Goal: Information Seeking & Learning: Learn about a topic

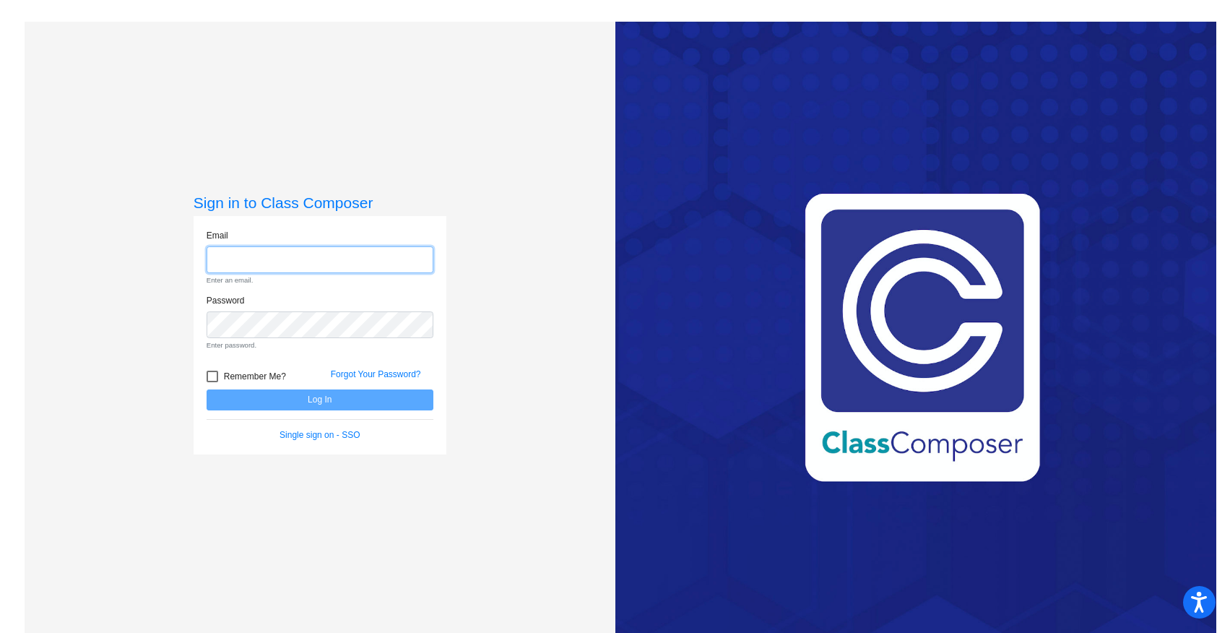
type input "[EMAIL_ADDRESS][DOMAIN_NAME]"
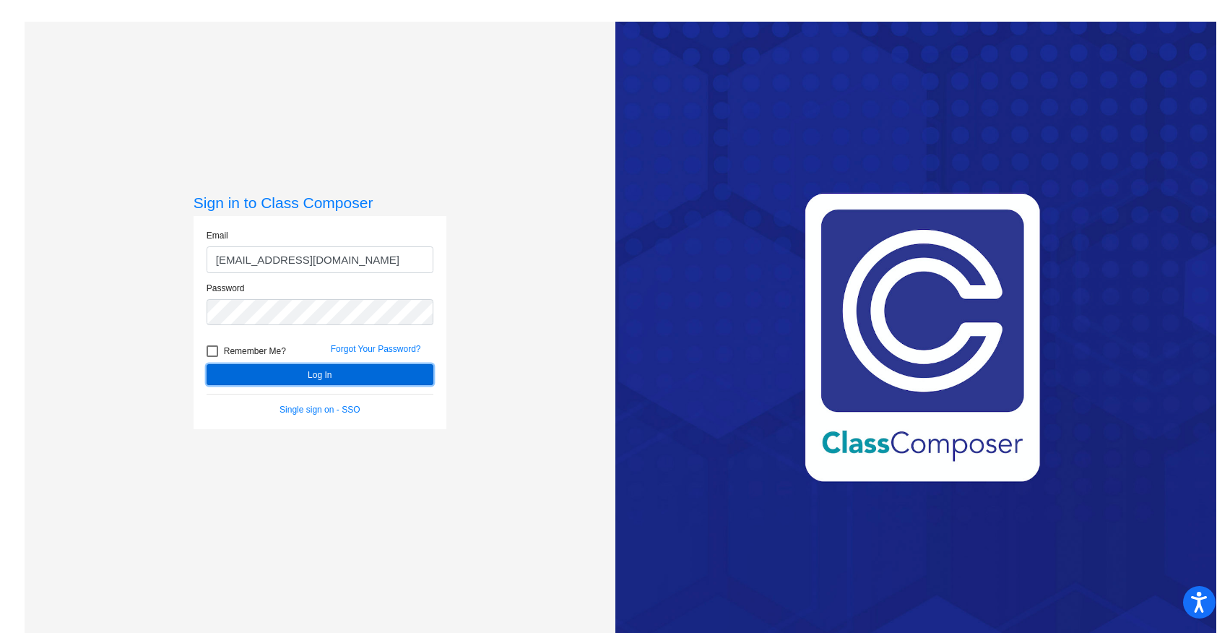
click at [318, 378] on button "Log In" at bounding box center [320, 374] width 227 height 21
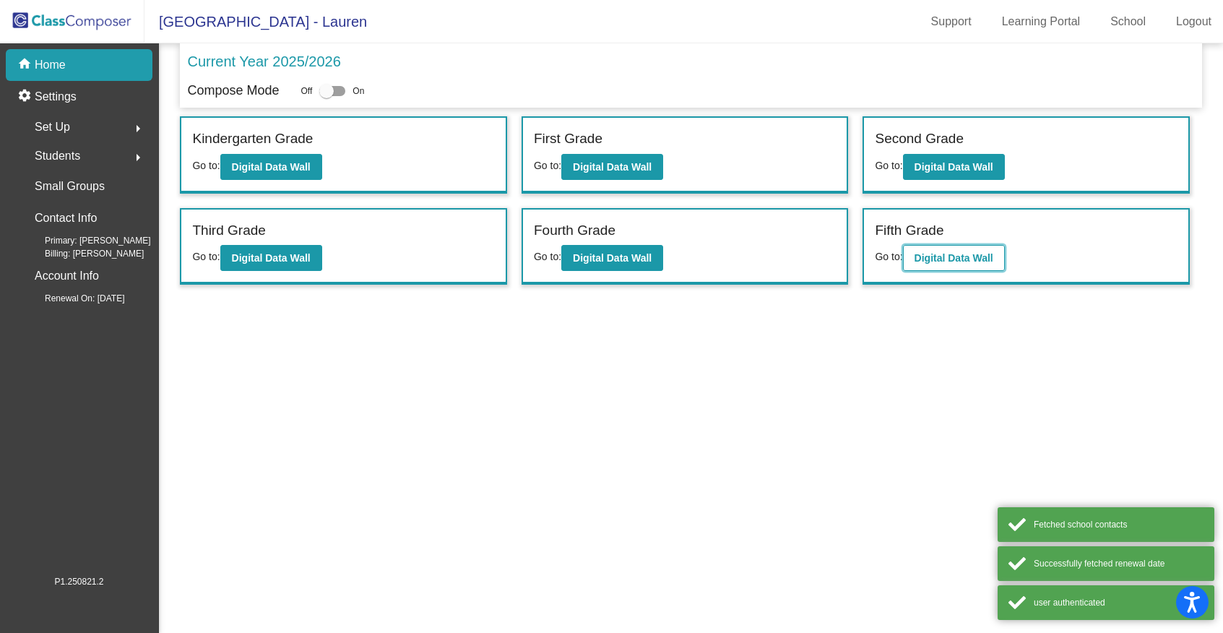
click at [958, 259] on b "Digital Data Wall" at bounding box center [953, 258] width 79 height 12
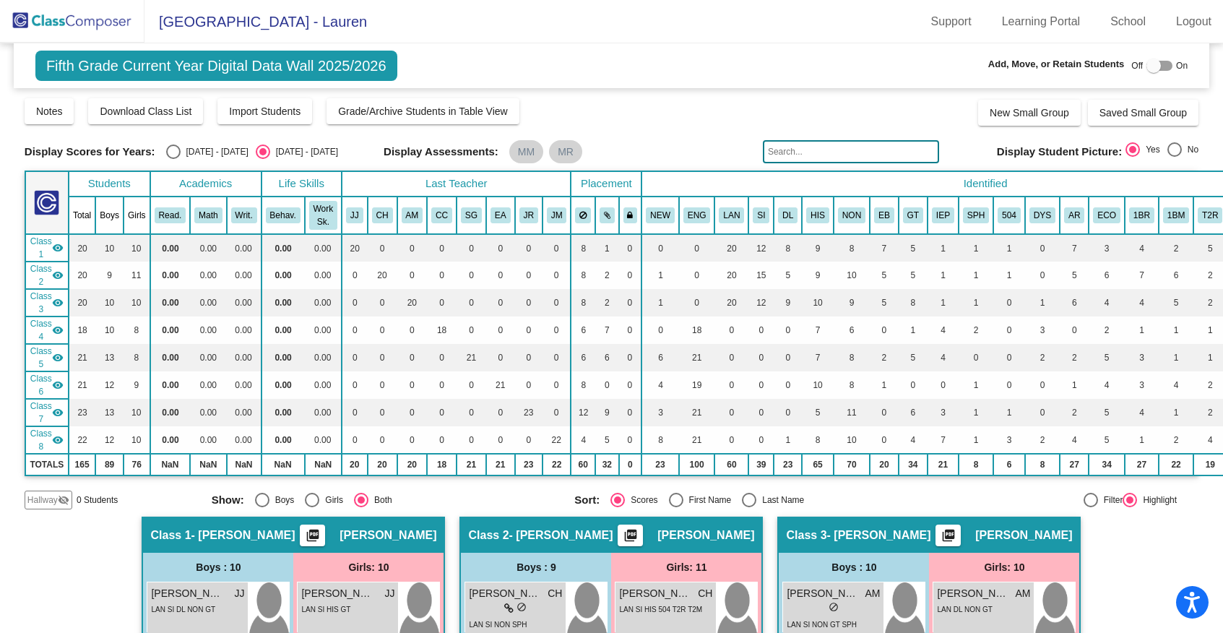
click at [779, 154] on input "text" at bounding box center [851, 151] width 176 height 23
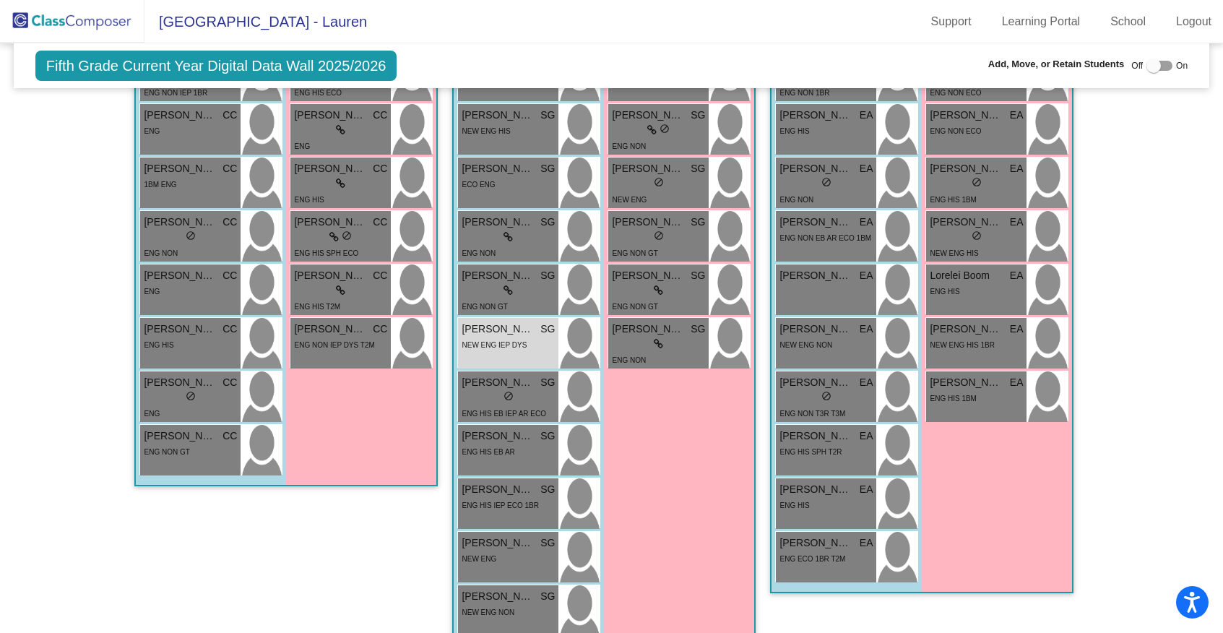
scroll to position [1317, 0]
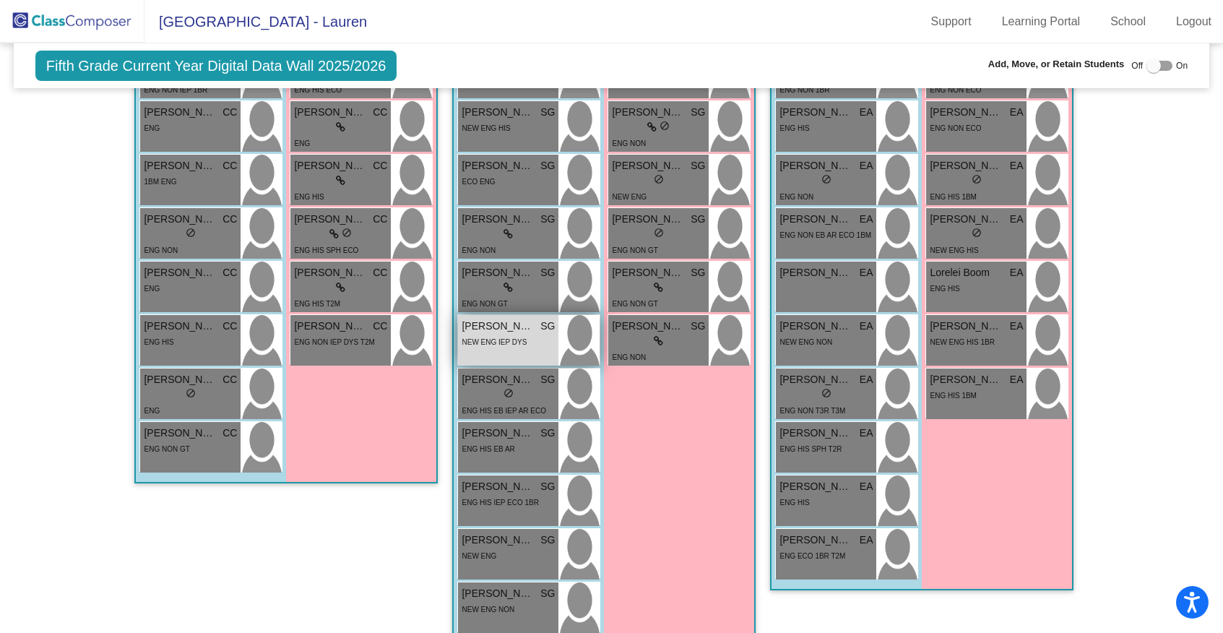
type input "jack"
click at [497, 353] on div "[PERSON_NAME] SG lock do_not_disturb_alt NEW ENG IEP DYS" at bounding box center [508, 340] width 100 height 51
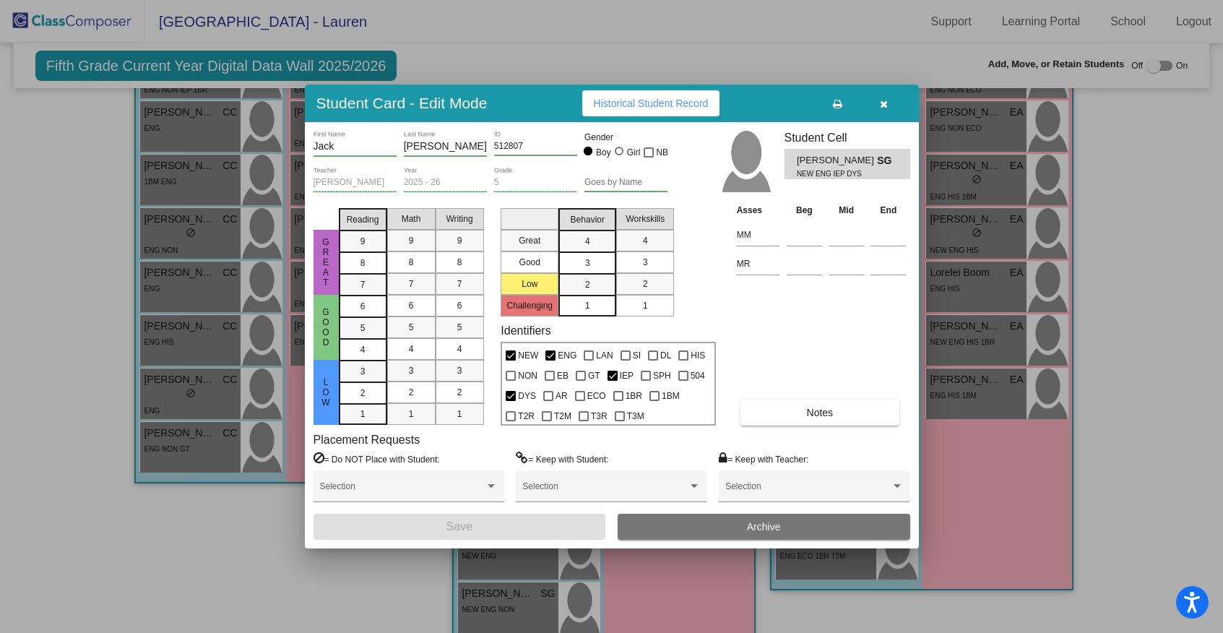
click at [792, 410] on button "Notes" at bounding box center [819, 412] width 159 height 26
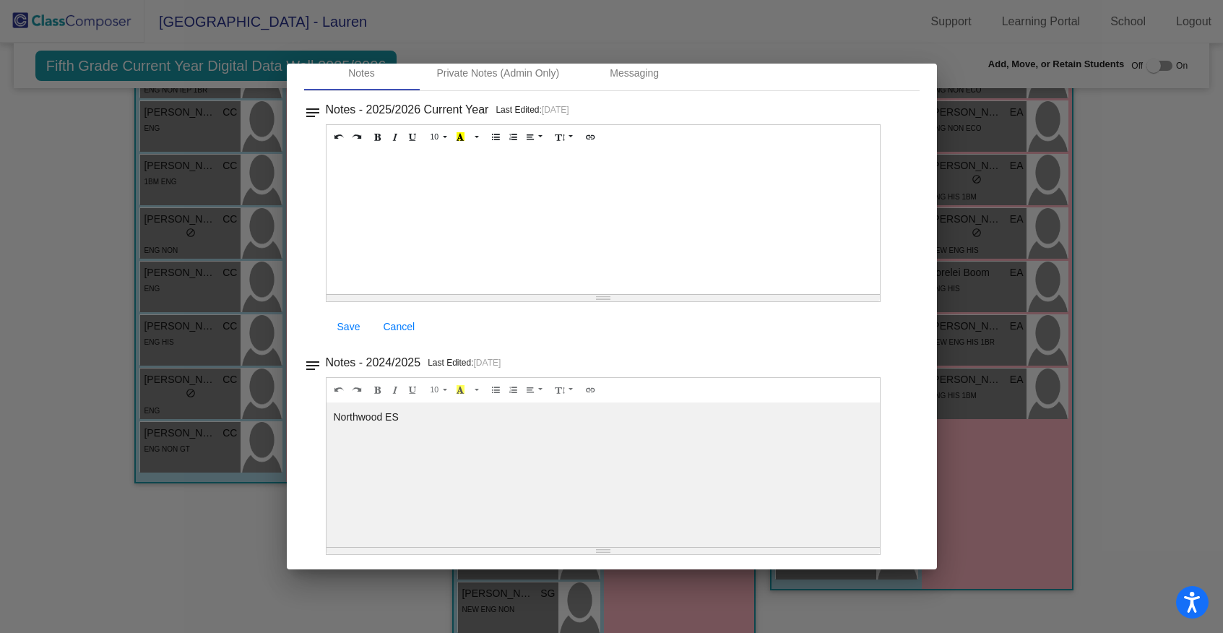
scroll to position [0, 0]
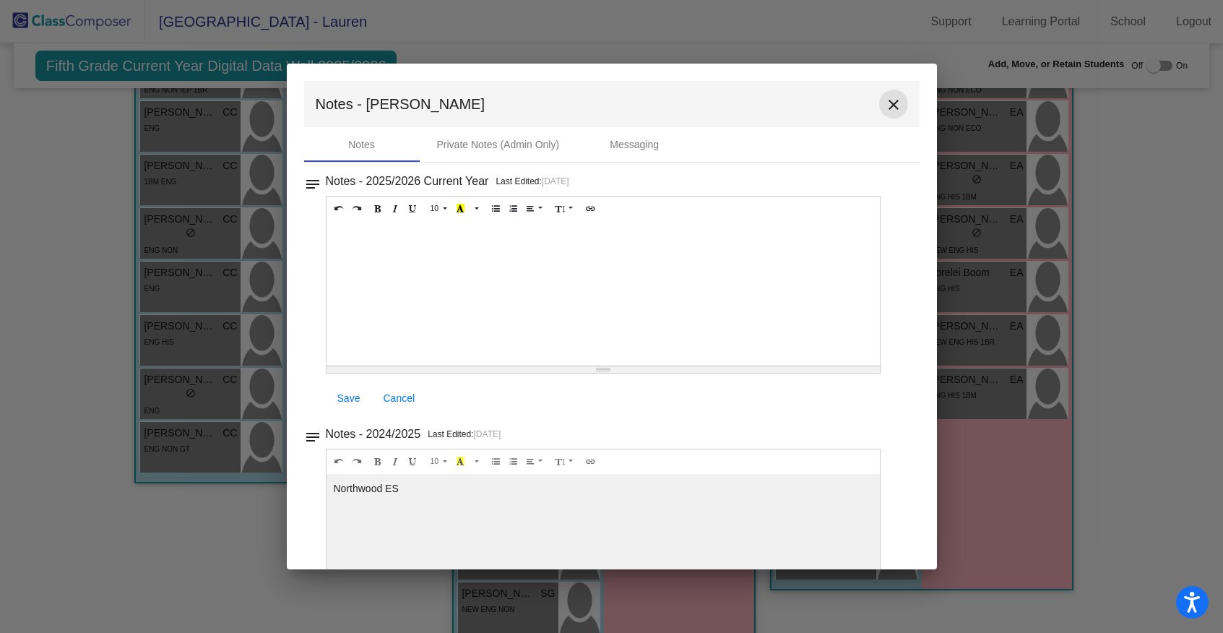
click at [887, 100] on mat-icon "close" at bounding box center [893, 104] width 17 height 17
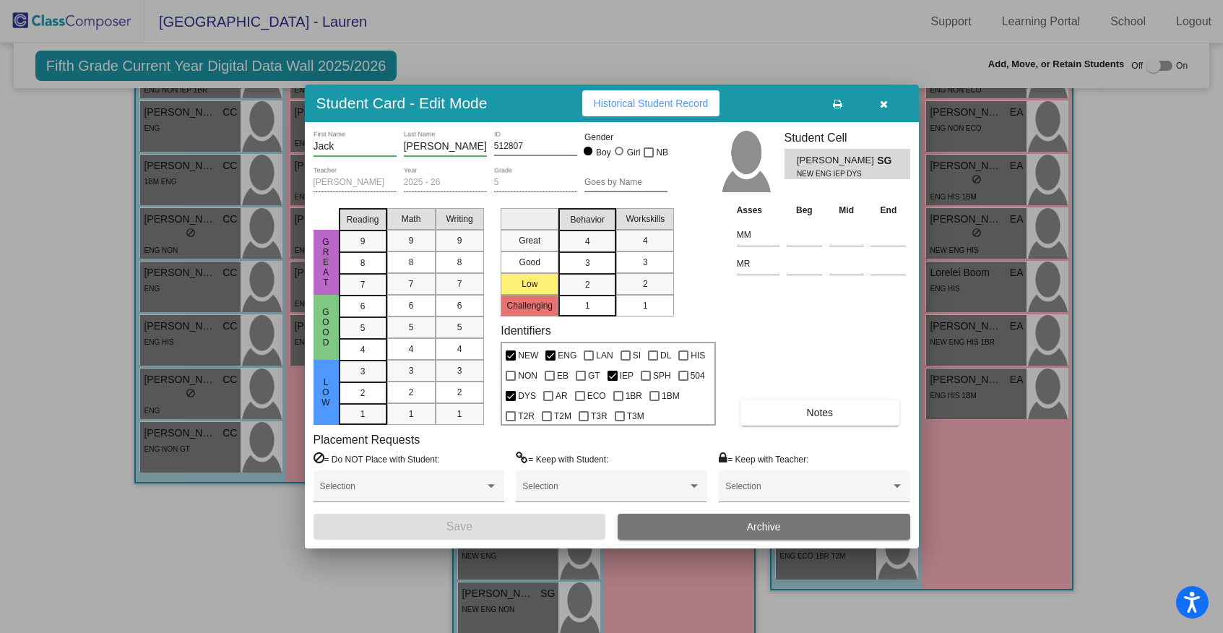
click at [885, 108] on icon "button" at bounding box center [884, 104] width 8 height 10
